Goal: Complete application form

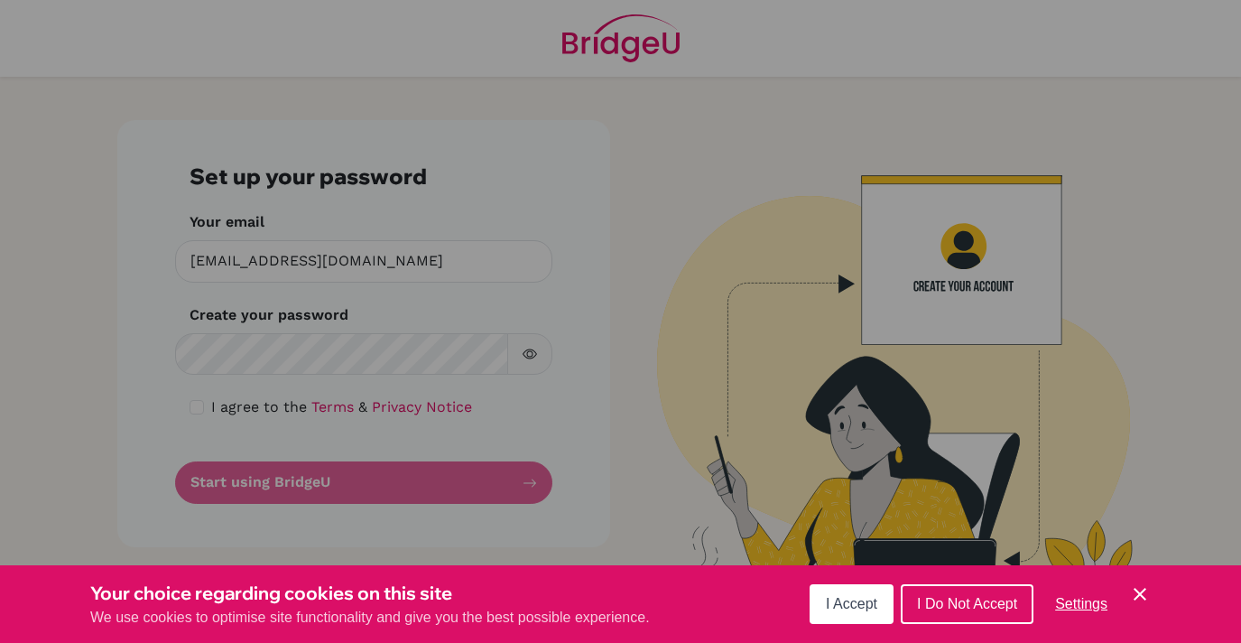
click at [371, 360] on div "Cookie Preferences" at bounding box center [620, 321] width 1241 height 643
click at [935, 601] on span "I Do Not Accept" at bounding box center [967, 603] width 100 height 15
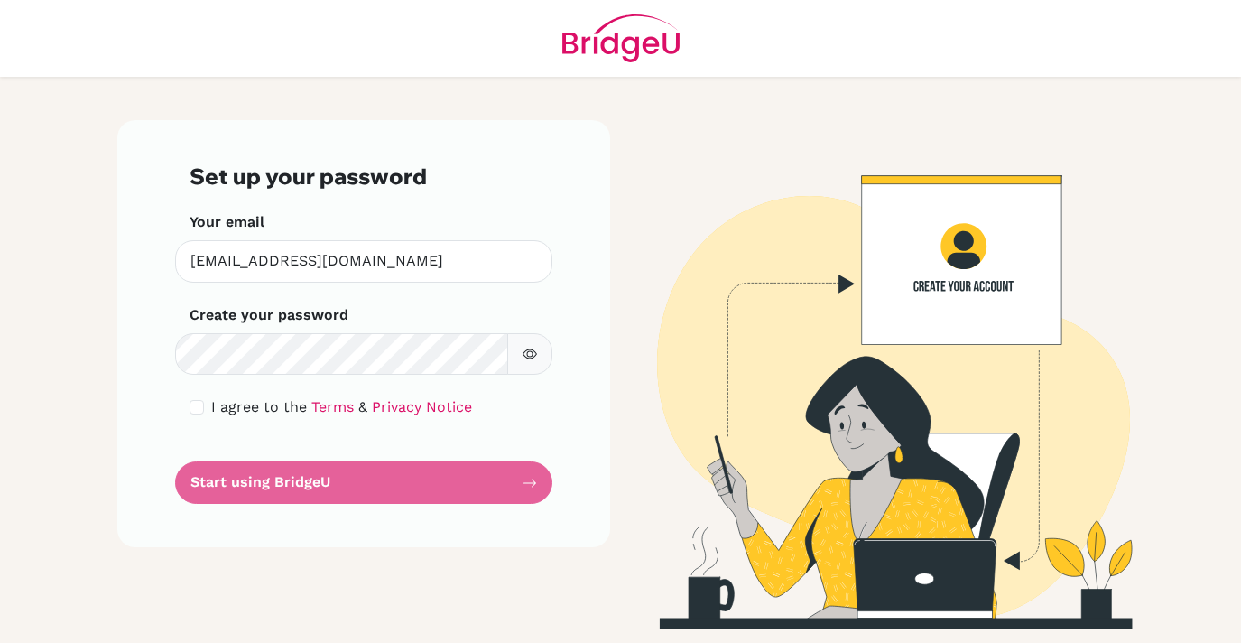
click at [387, 486] on form "Set up your password Your email [EMAIL_ADDRESS][DOMAIN_NAME] Invalid email Crea…" at bounding box center [364, 333] width 348 height 340
click at [525, 485] on form "Set up your password Your email [EMAIL_ADDRESS][DOMAIN_NAME] Invalid email Crea…" at bounding box center [364, 333] width 348 height 340
click at [194, 412] on input "checkbox" at bounding box center [197, 407] width 14 height 14
checkbox input "true"
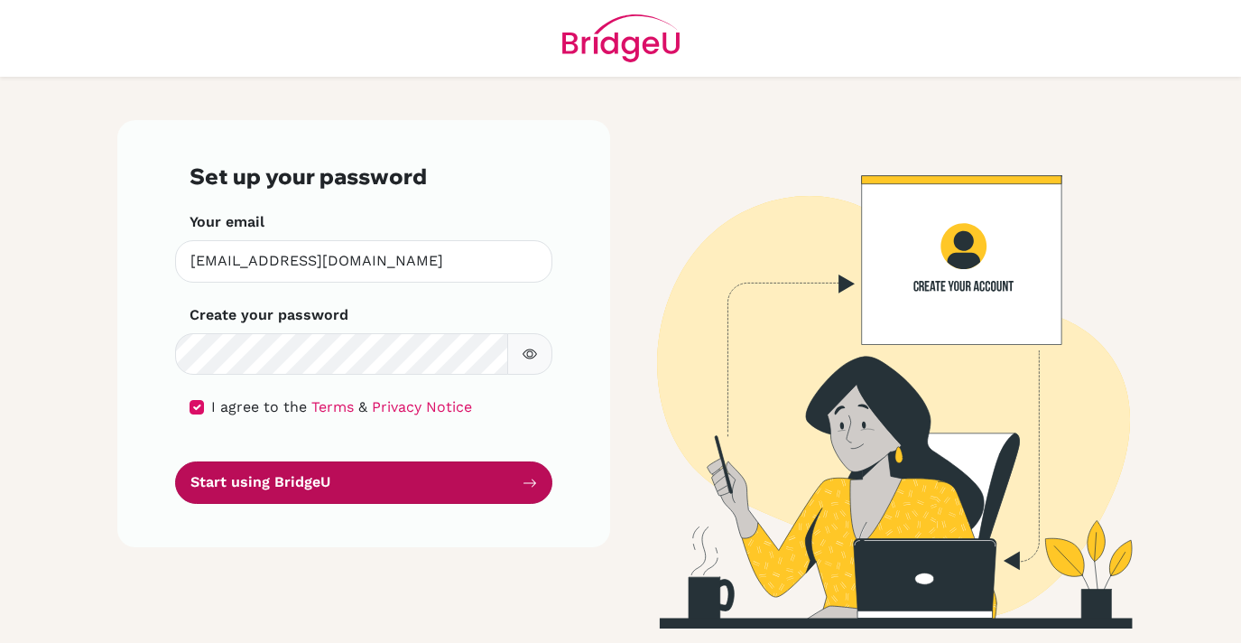
click at [264, 476] on button "Start using BridgeU" at bounding box center [363, 482] width 377 height 42
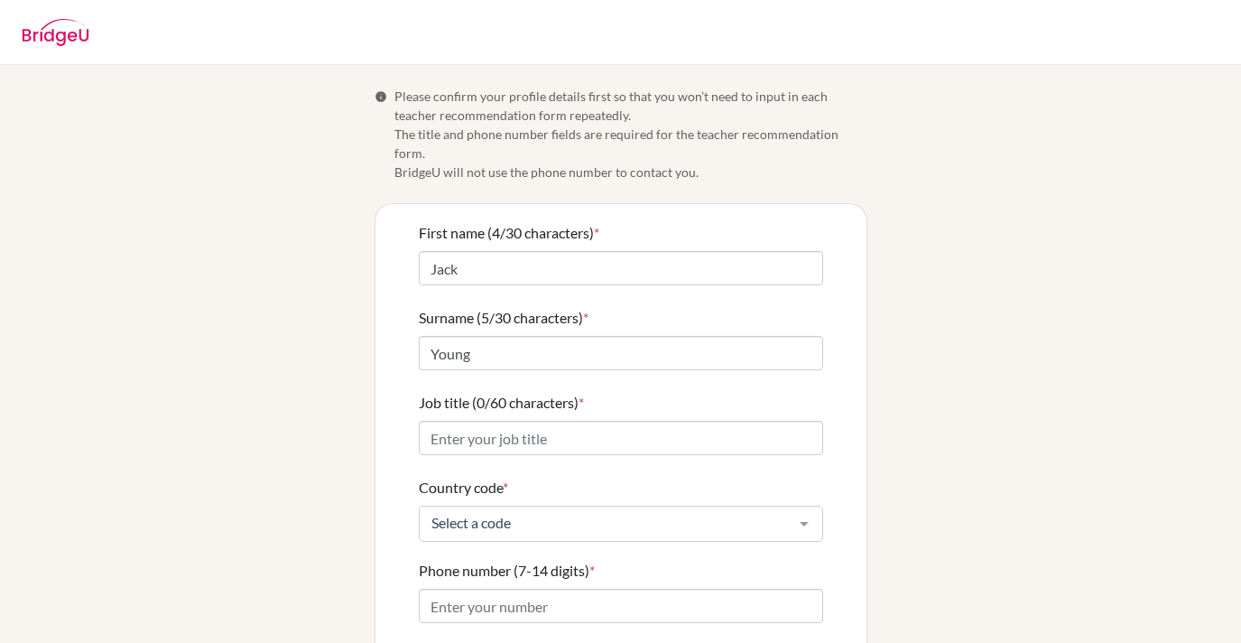
scroll to position [14, 0]
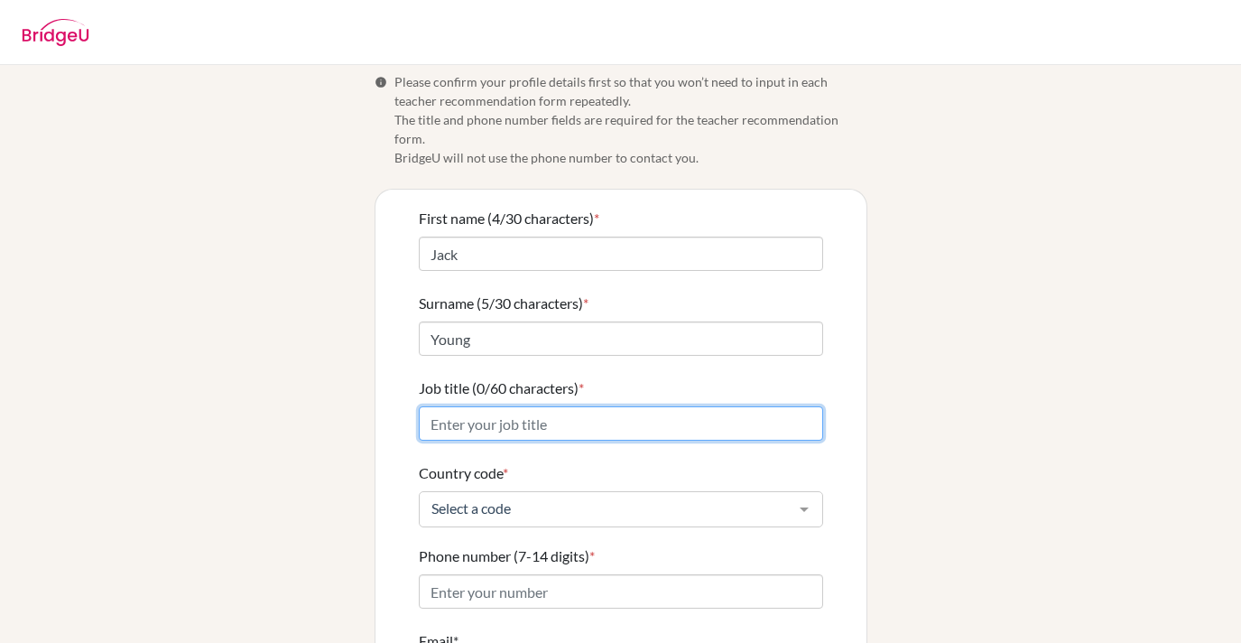
click at [634, 413] on input "Job title (0/60 characters) *" at bounding box center [621, 423] width 404 height 34
type input "D"
type input "General Director"
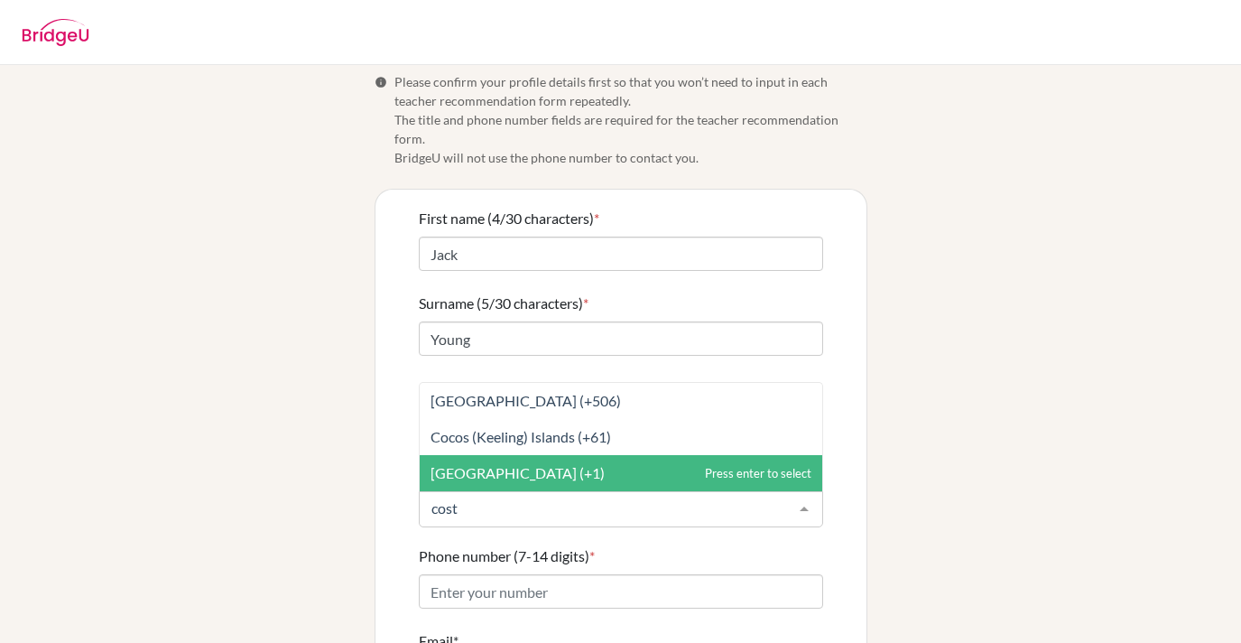
type input "costa"
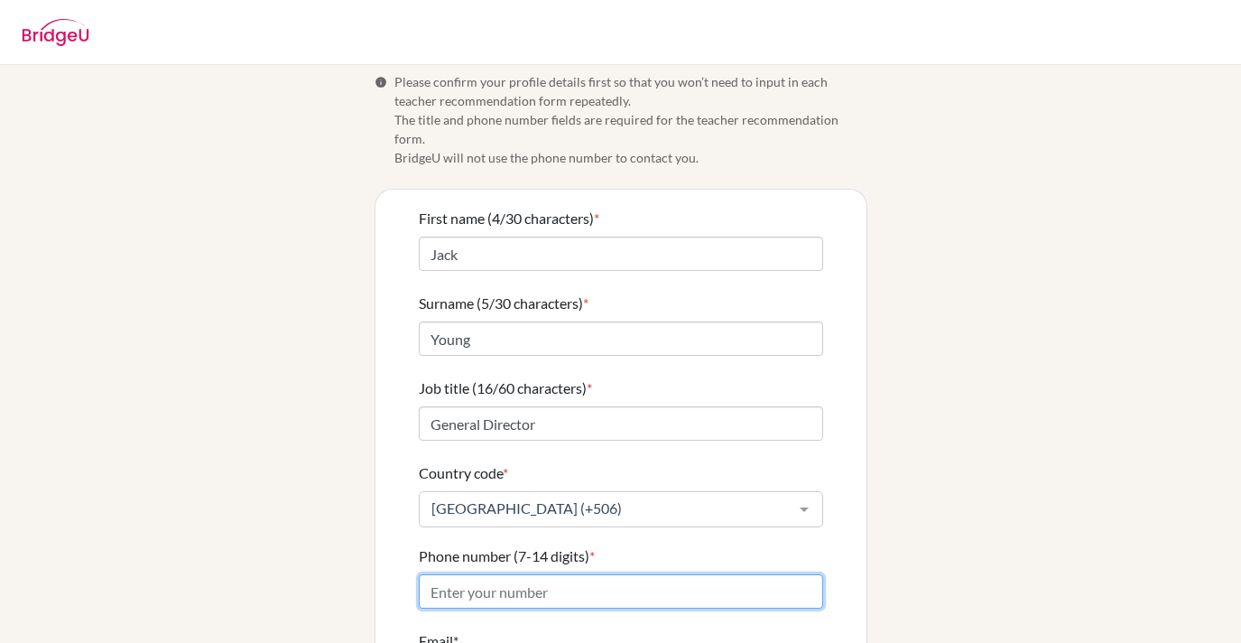
click at [519, 579] on input "Phone number (7-14 digits) *" at bounding box center [621, 591] width 404 height 34
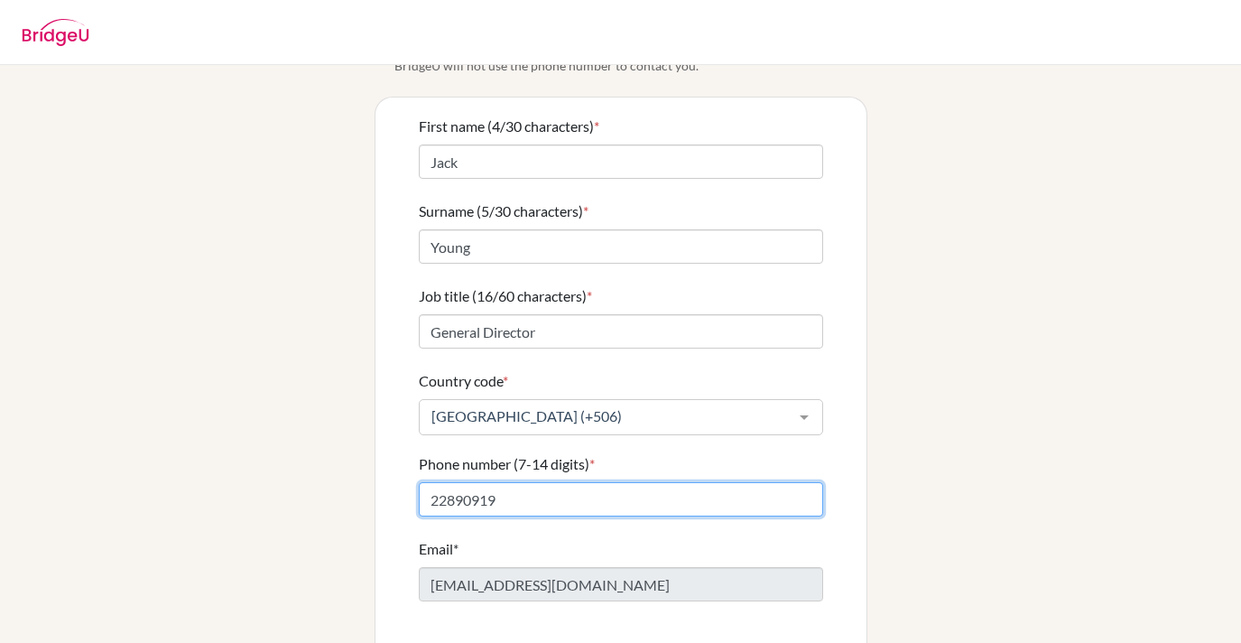
scroll to position [164, 0]
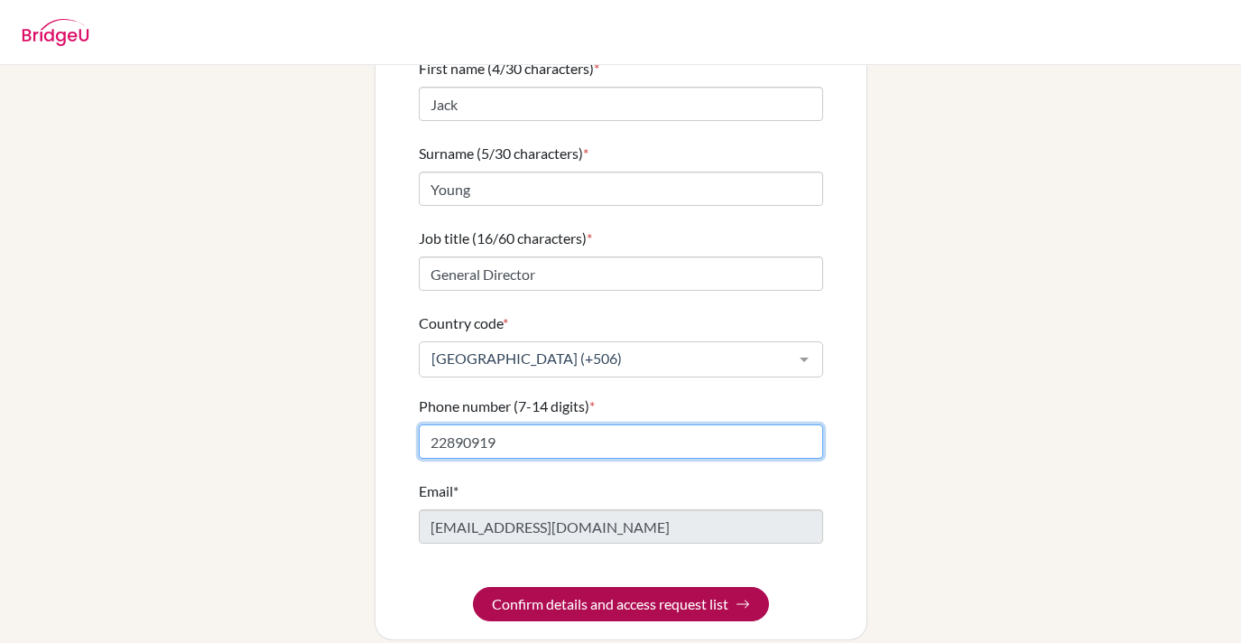
type input "22890919"
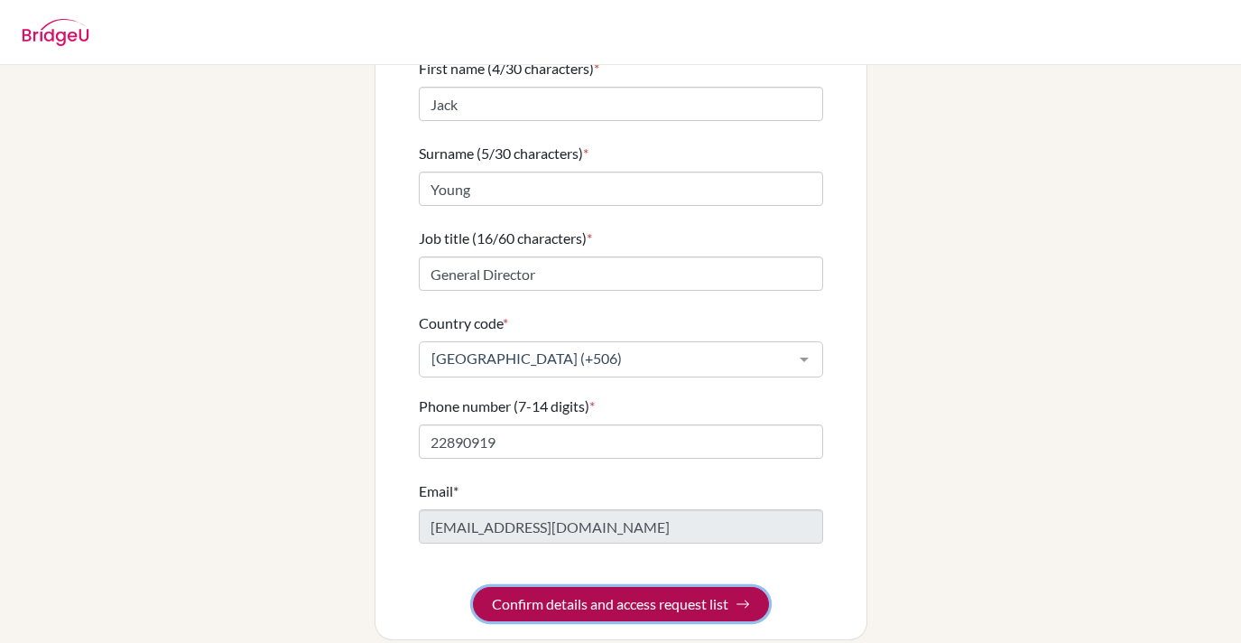
click at [577, 587] on button "Confirm details and access request list" at bounding box center [621, 604] width 296 height 34
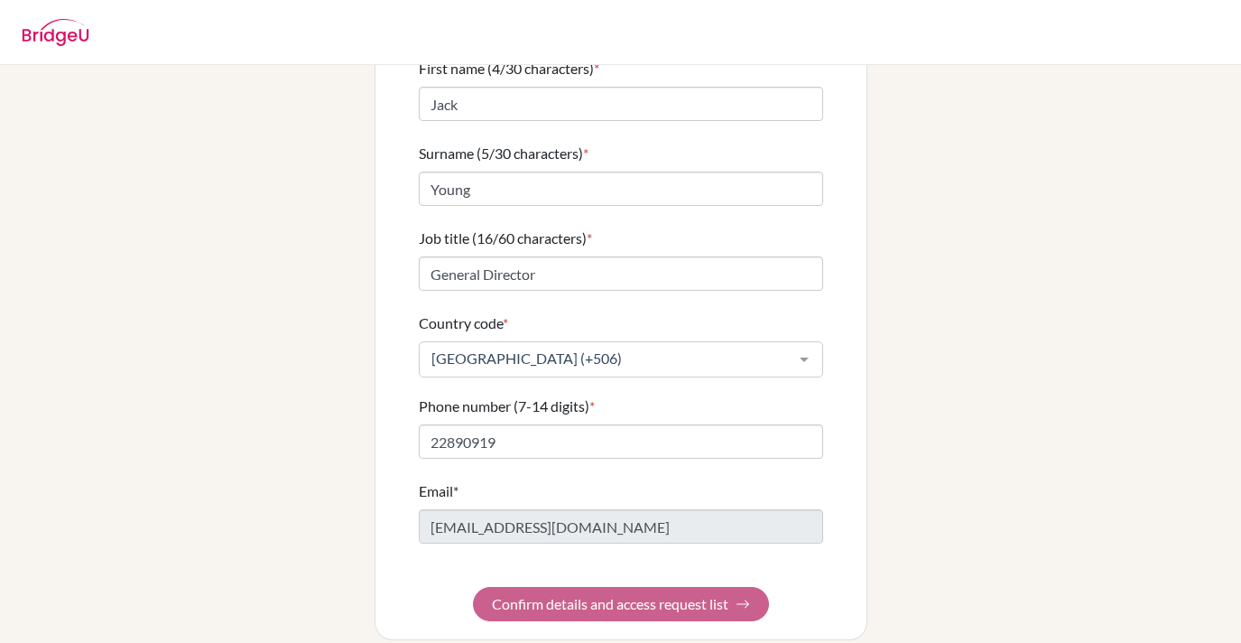
scroll to position [0, 0]
